Goal: Task Accomplishment & Management: Manage account settings

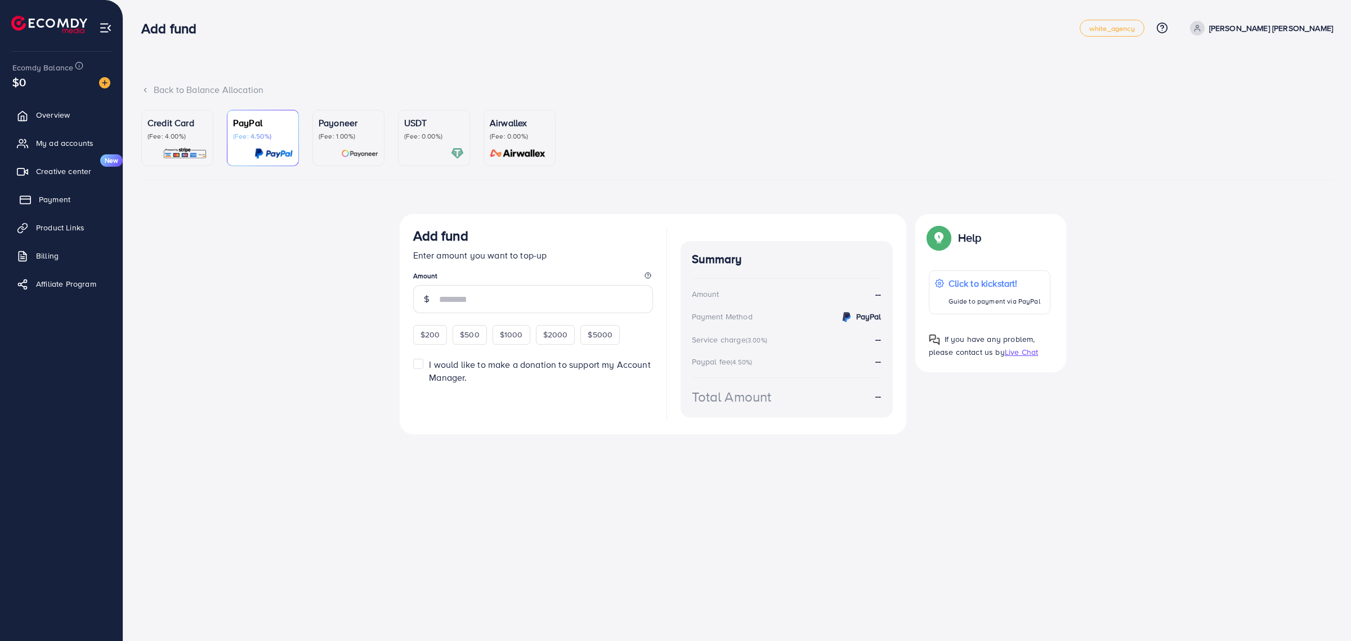
click at [43, 200] on span "Payment" at bounding box center [55, 199] width 32 height 11
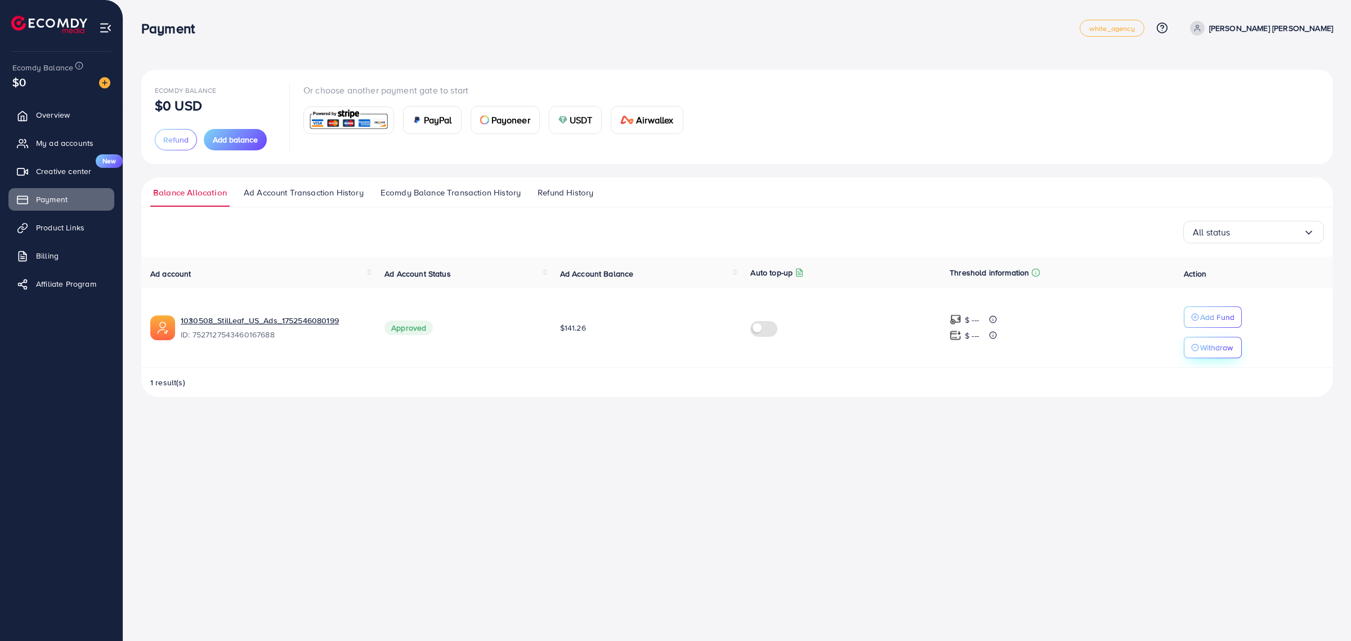
click at [1222, 351] on p "Withdraw" at bounding box center [1216, 348] width 33 height 14
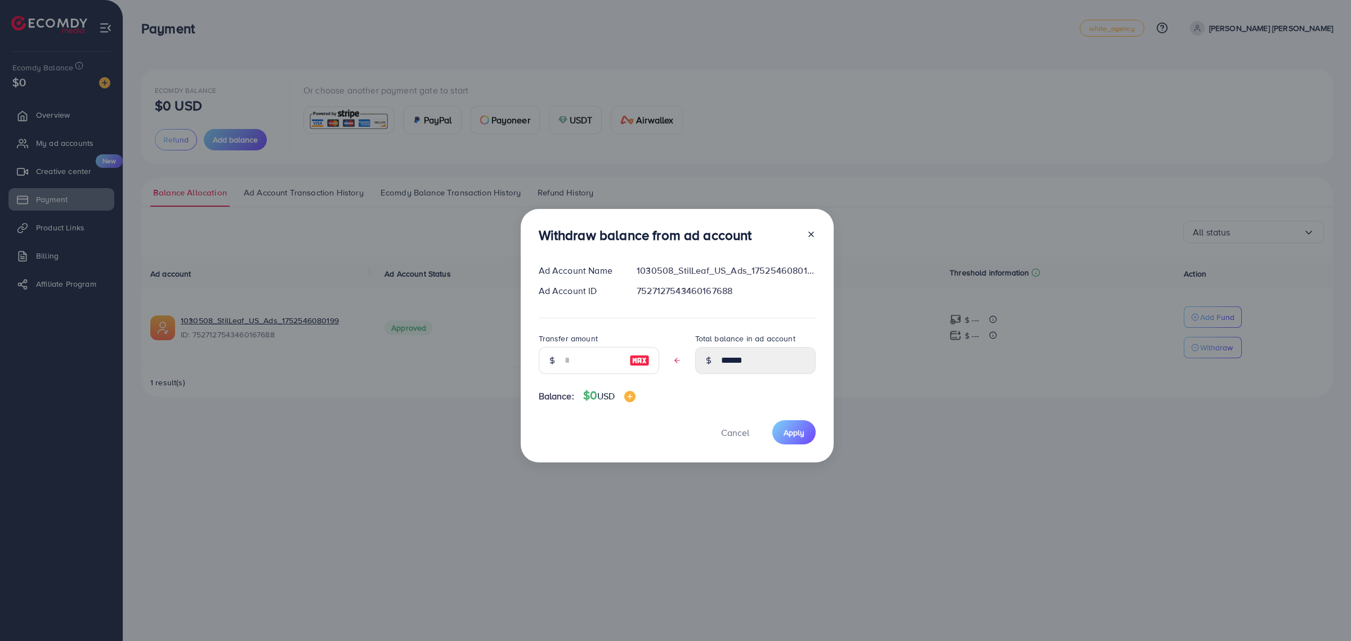
click at [633, 359] on img at bounding box center [639, 361] width 20 height 14
type input "******"
type input "****"
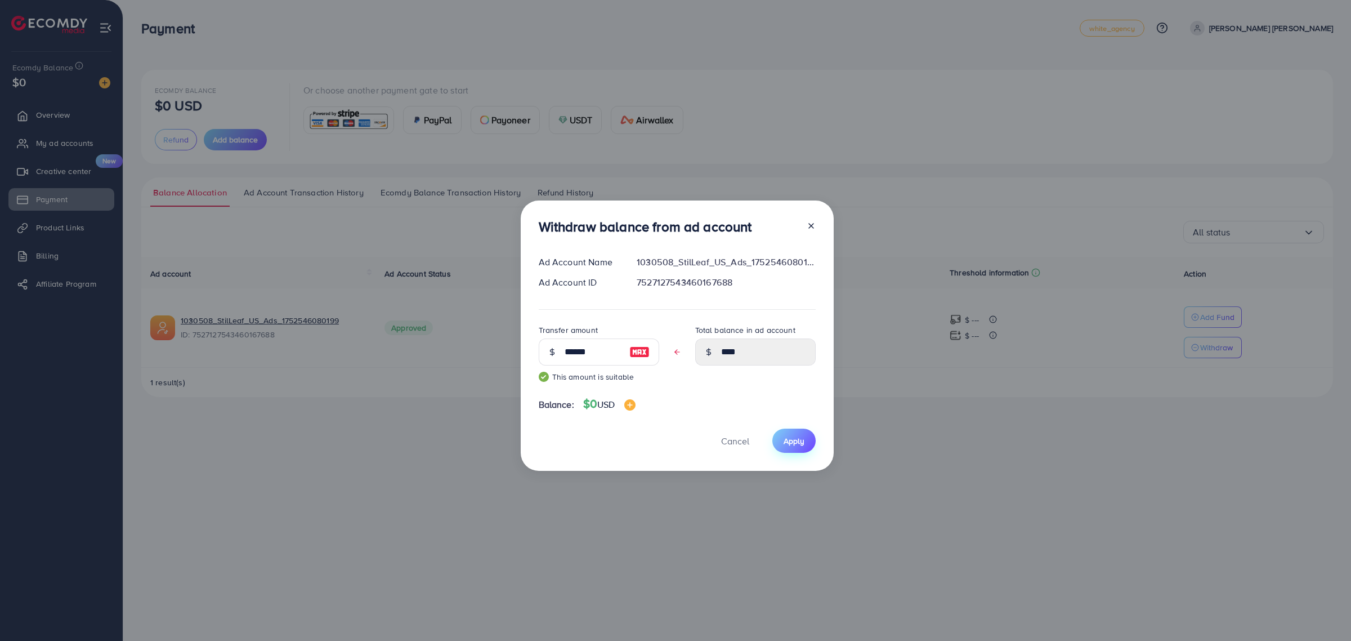
click at [797, 450] on button "Apply" at bounding box center [793, 440] width 43 height 24
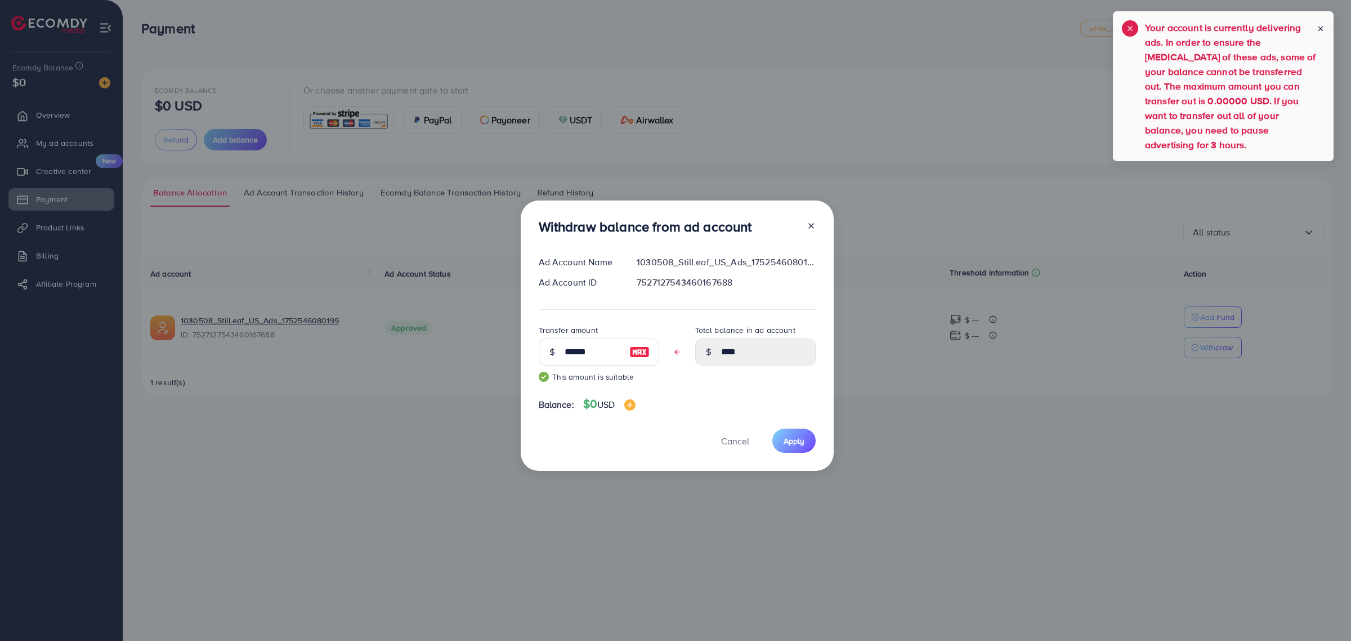
drag, startPoint x: 1152, startPoint y: 18, endPoint x: 1146, endPoint y: 28, distance: 11.9
click at [1146, 28] on div "Your account is currently delivering ads. In order to ensure the [MEDICAL_DATA]…" at bounding box center [1223, 86] width 221 height 150
click at [976, 119] on div "Withdraw balance from ad account Ad Account Name 1030508_StilLeaf_US_Ads_175254…" at bounding box center [675, 320] width 1351 height 641
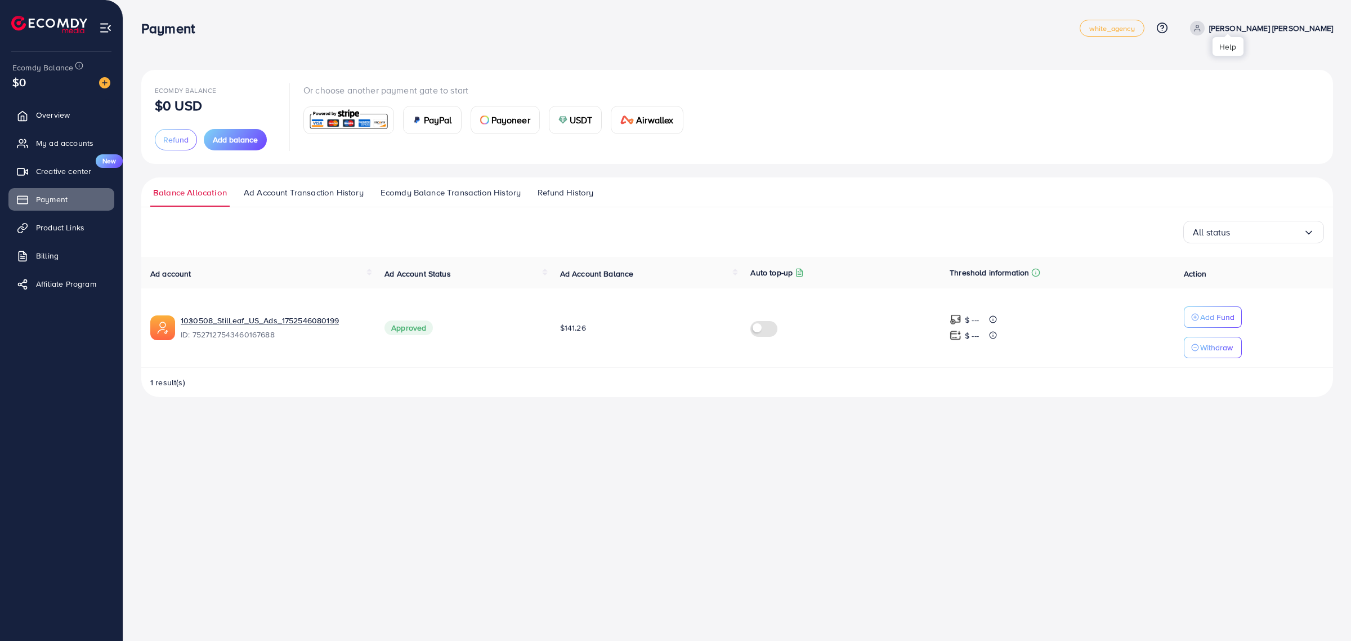
click at [1168, 28] on icon at bounding box center [1162, 28] width 12 height 12
click at [1152, 85] on span "Contact Support" at bounding box center [1119, 89] width 66 height 14
click at [1085, 460] on div "Payment white_agency Help Center Contact Support Plans and Pricing Term and pol…" at bounding box center [675, 320] width 1351 height 641
click at [1327, 173] on div "Ecomdy Balance $0 USD Refund Add balance Or choose another payment gate to star…" at bounding box center [737, 233] width 1192 height 327
click at [1031, 507] on div "Payment white_agency Help Center Contact Support Plans and Pricing Term and pol…" at bounding box center [675, 320] width 1351 height 641
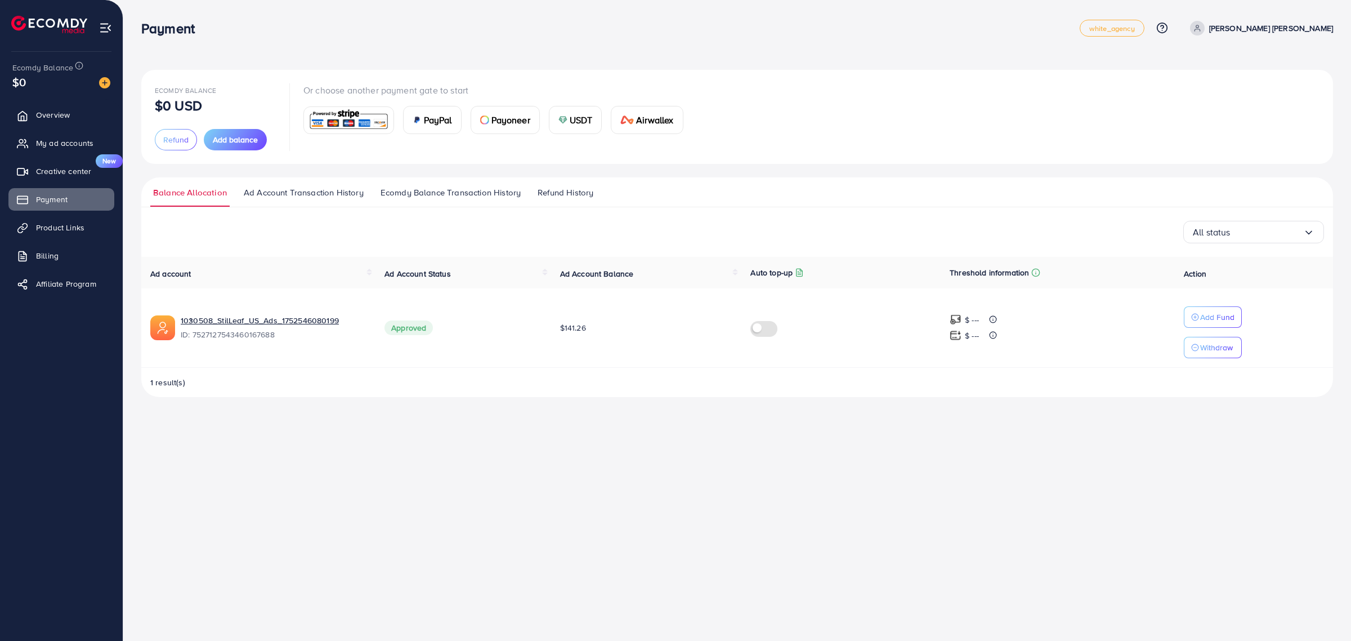
click at [1031, 507] on div "Payment white_agency Help Center Contact Support Plans and Pricing Term and pol…" at bounding box center [675, 320] width 1351 height 641
click at [1219, 342] on p "Withdraw" at bounding box center [1216, 348] width 33 height 14
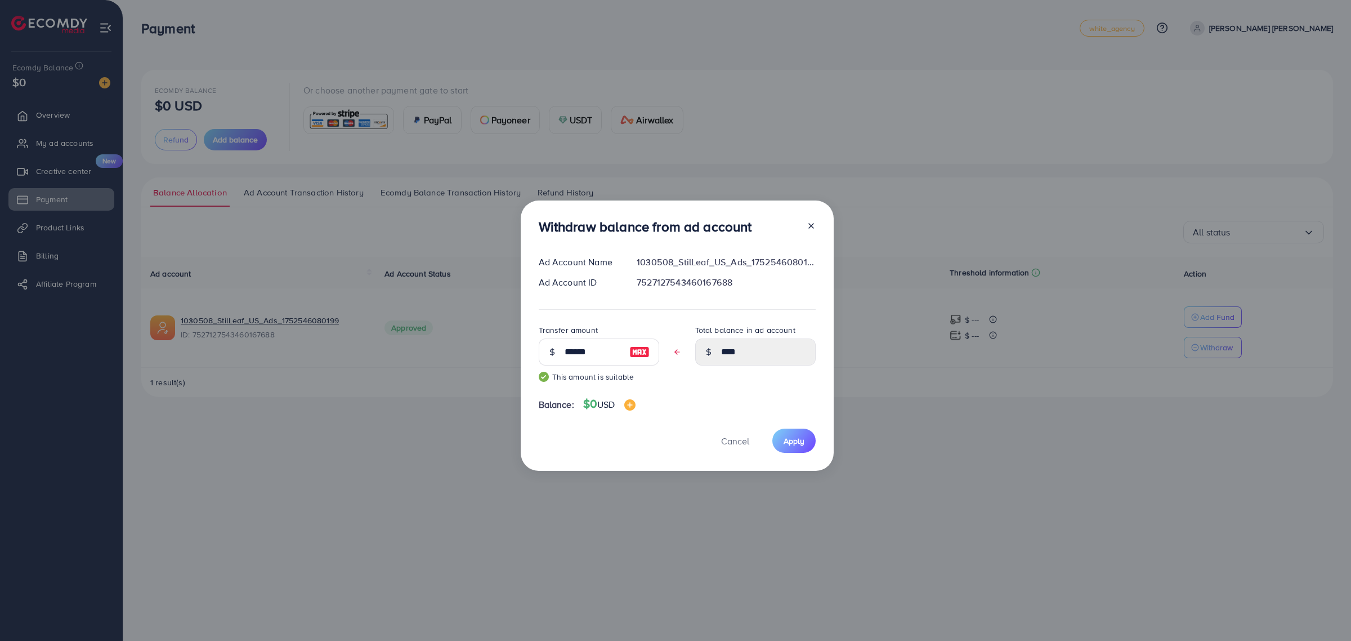
click at [633, 351] on img at bounding box center [639, 352] width 20 height 14
click at [798, 448] on button "Apply" at bounding box center [793, 440] width 43 height 24
click at [809, 231] on div at bounding box center [807, 228] width 18 height 21
click at [807, 223] on icon at bounding box center [811, 225] width 9 height 9
type input "******"
